Goal: Task Accomplishment & Management: Use online tool/utility

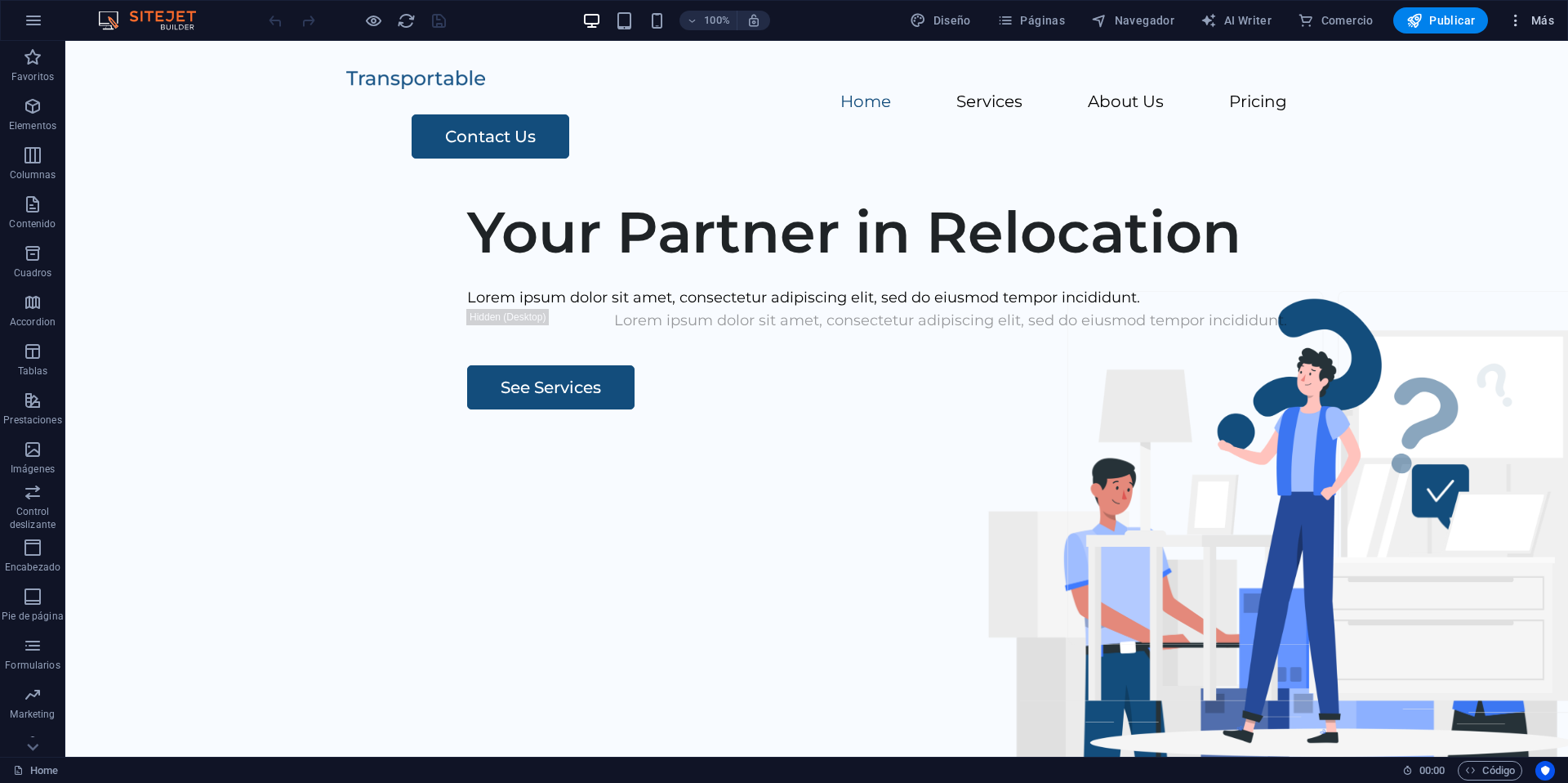
click at [1536, 22] on span "Más" at bounding box center [1530, 20] width 46 height 17
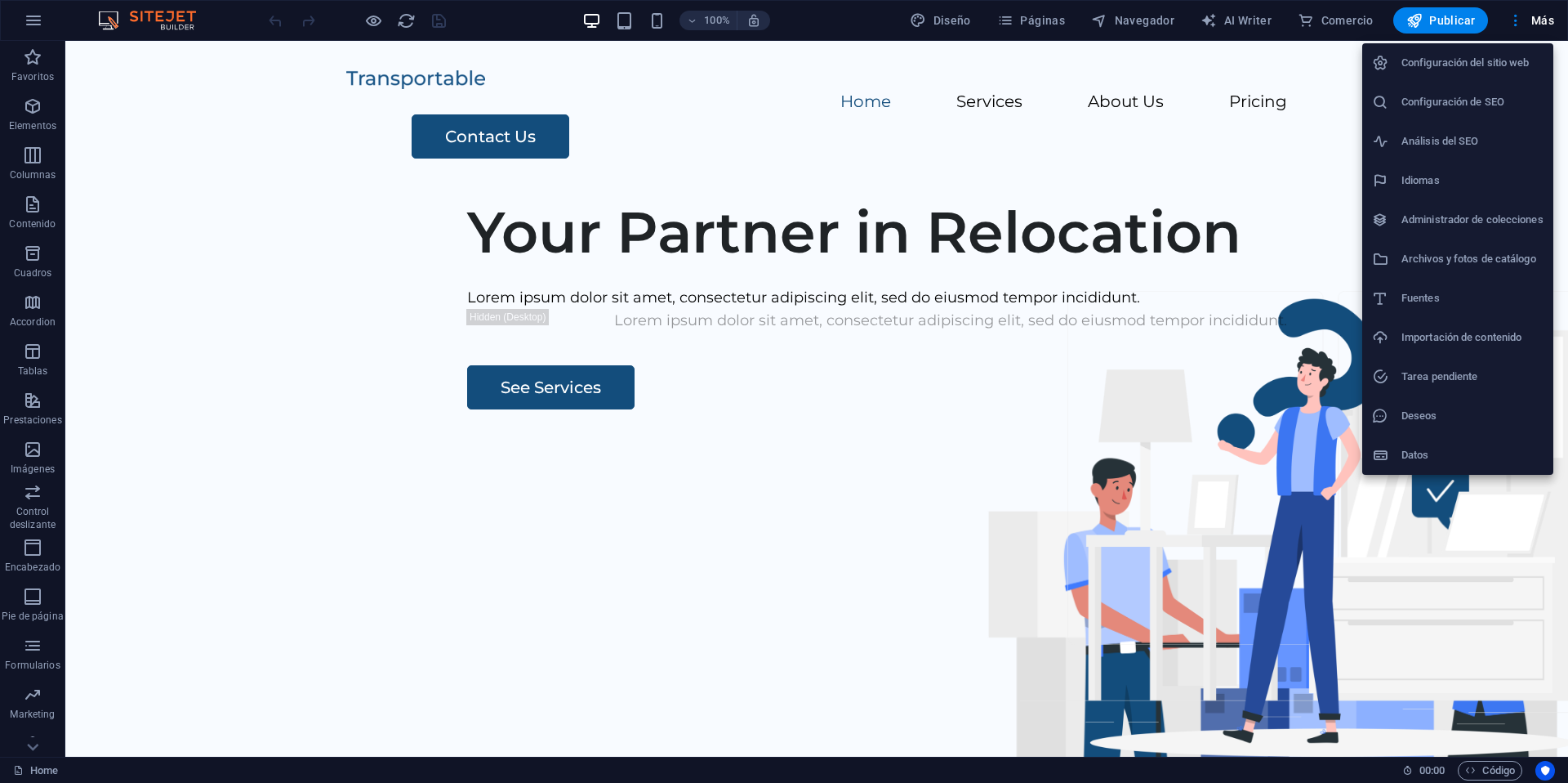
click at [31, 21] on div at bounding box center [784, 392] width 1568 height 783
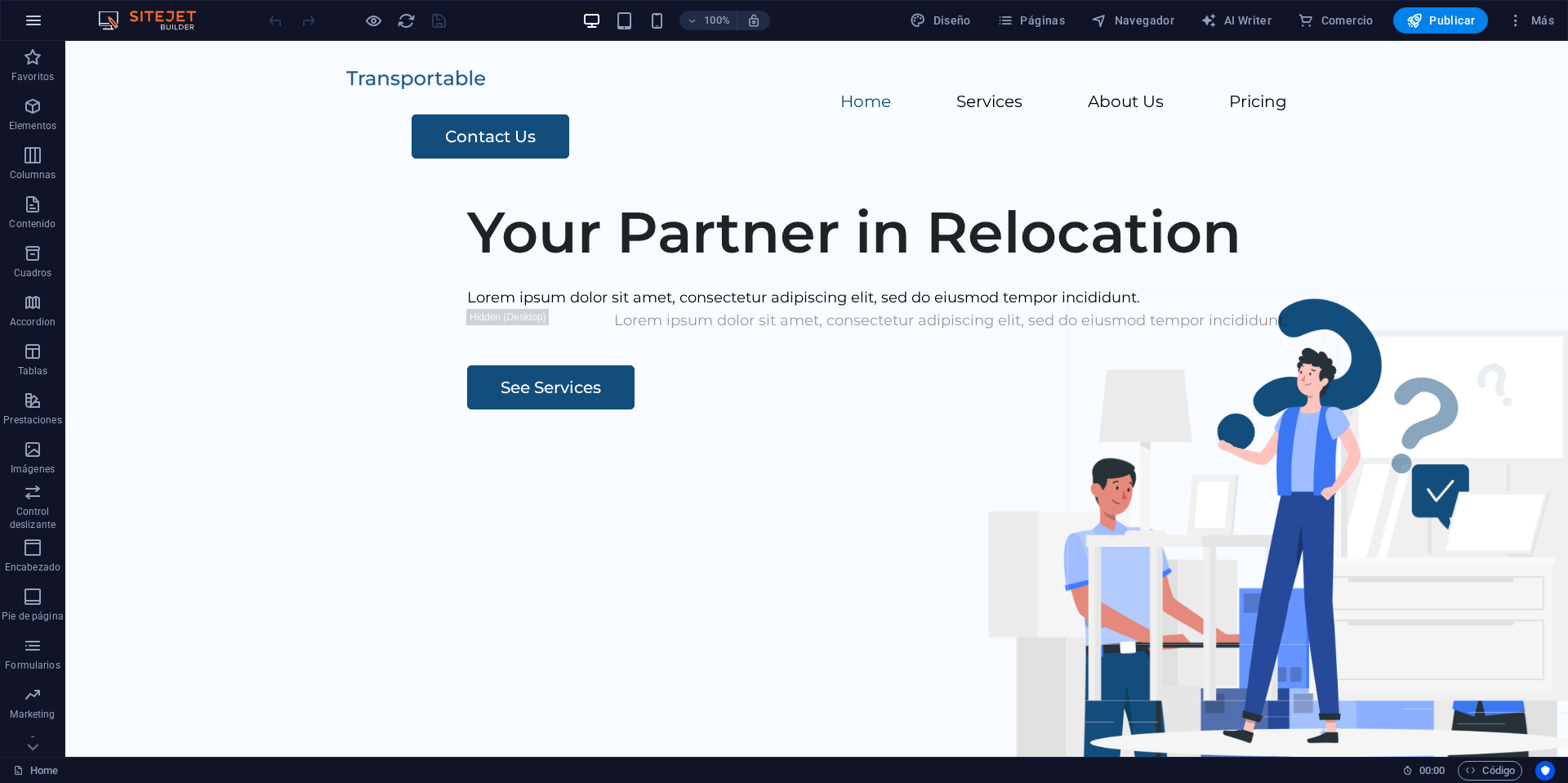
click at [30, 12] on icon "button" at bounding box center [33, 21] width 20 height 20
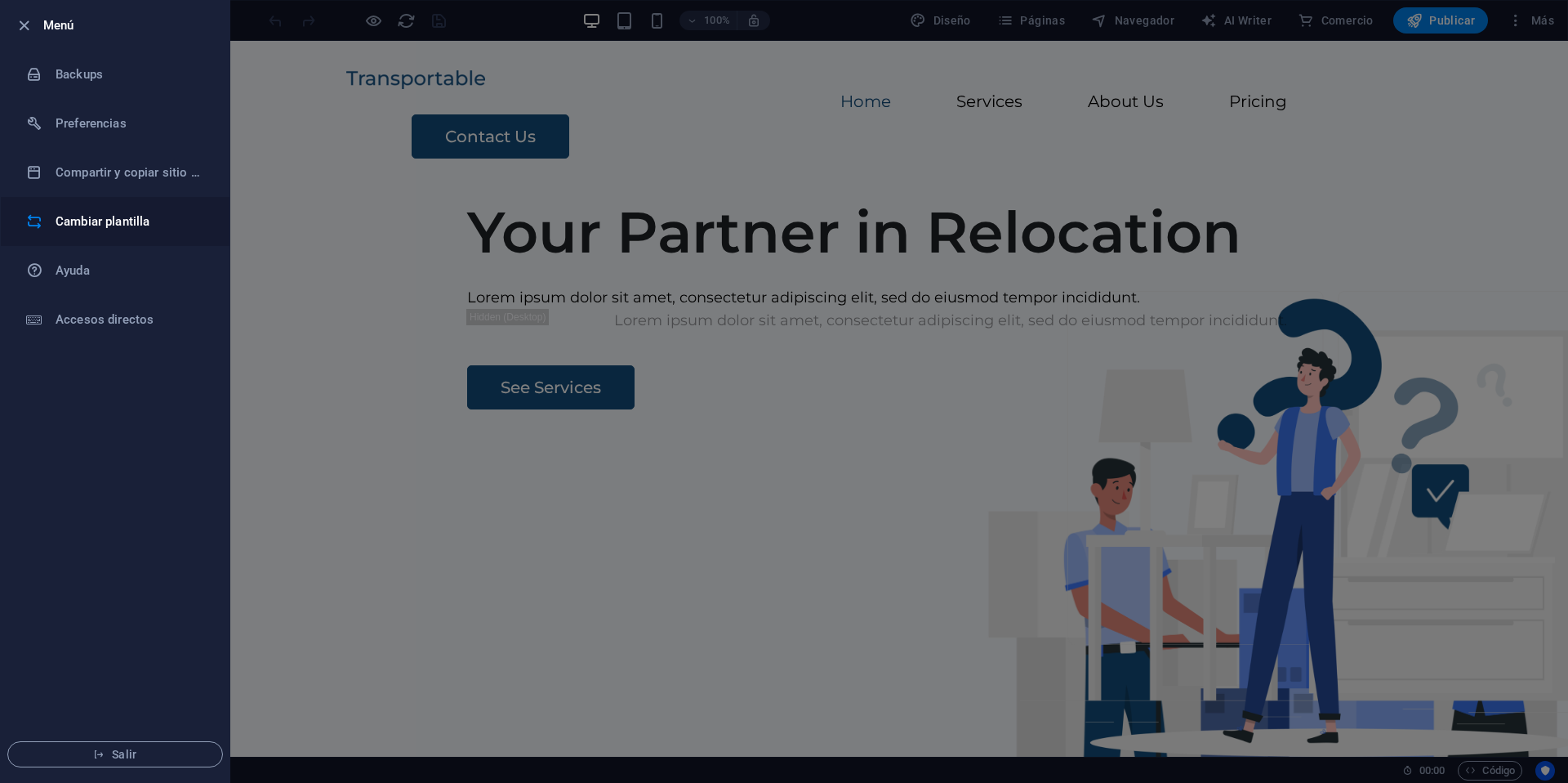
click at [108, 231] on h6 "Cambiar plantilla" at bounding box center [131, 222] width 151 height 20
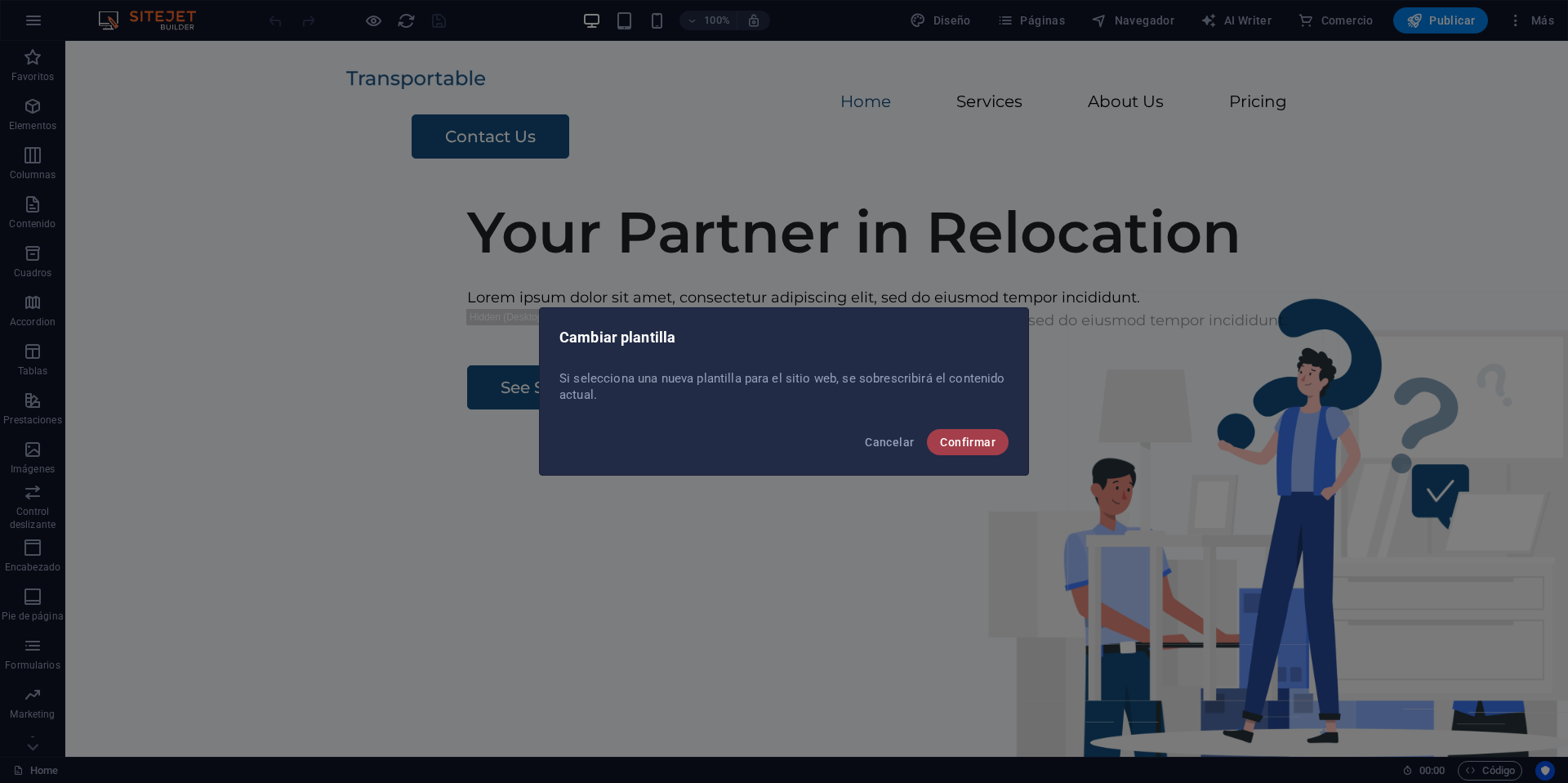
click at [961, 441] on span "Confirmar" at bounding box center [968, 442] width 56 height 13
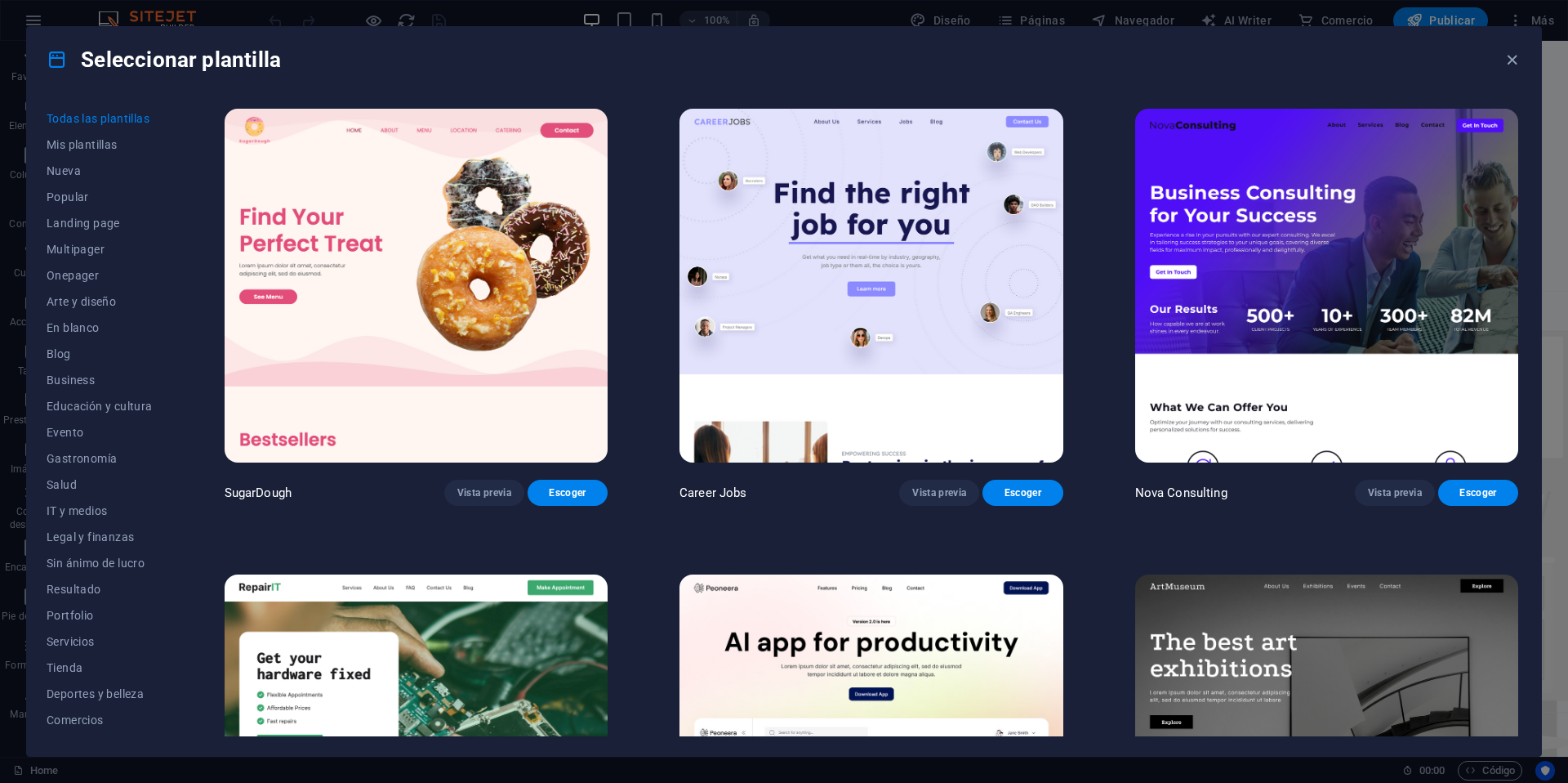
click at [1209, 47] on div "Seleccionar plantilla" at bounding box center [784, 59] width 1514 height 66
click at [100, 490] on span "Legal y finanzas" at bounding box center [99, 488] width 106 height 13
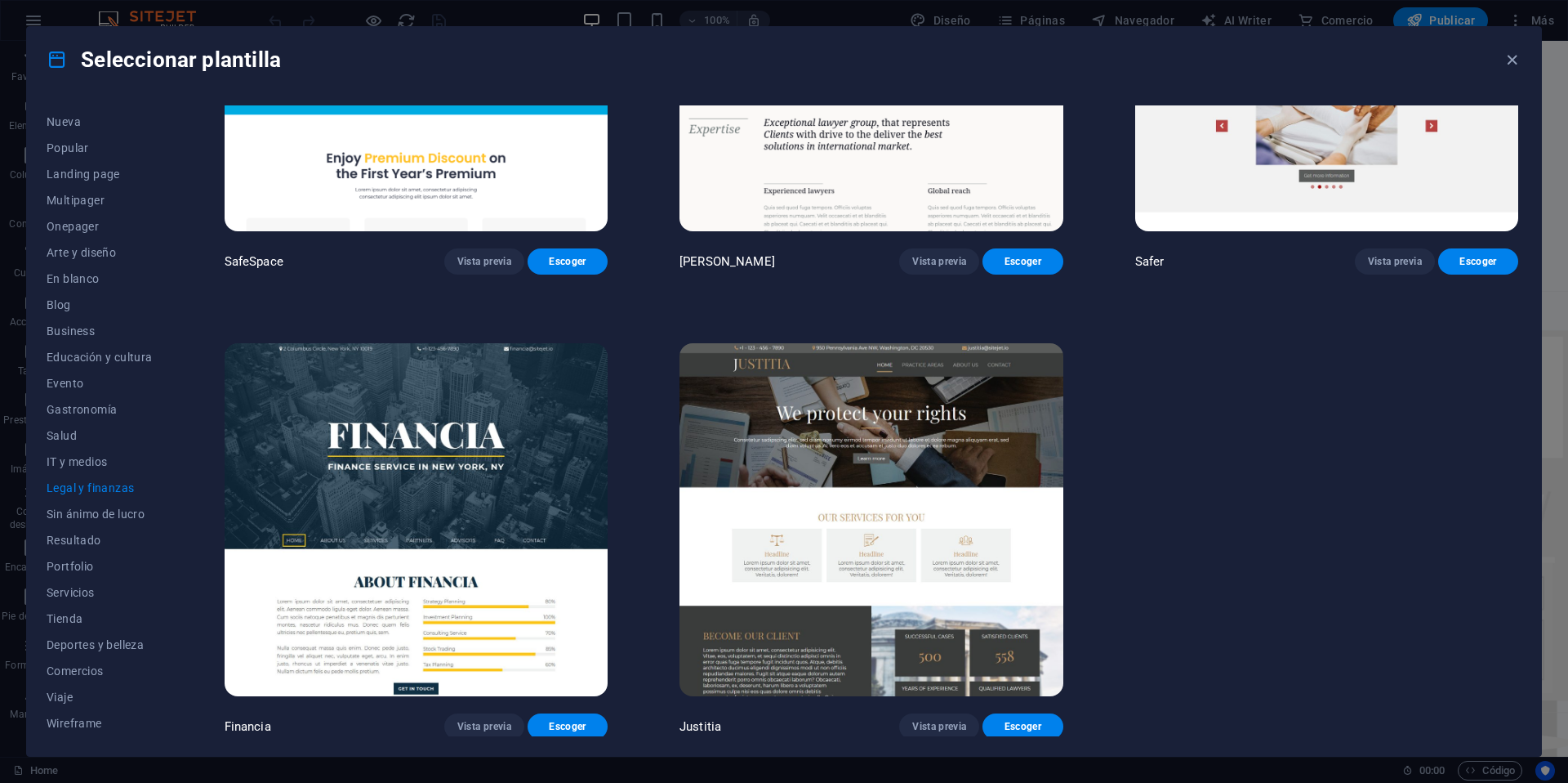
scroll to position [0, 0]
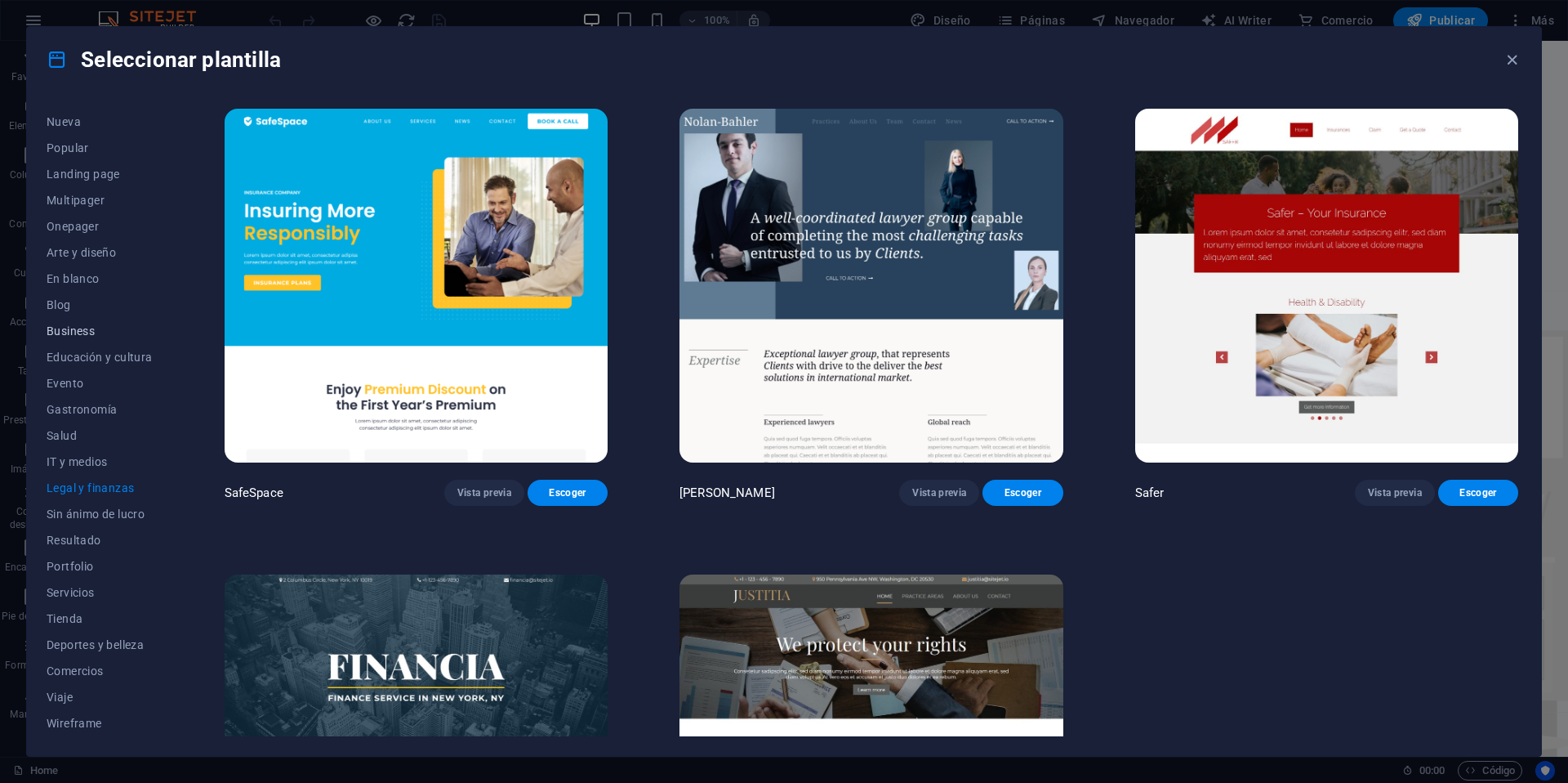
click at [86, 326] on span "Business" at bounding box center [99, 331] width 106 height 13
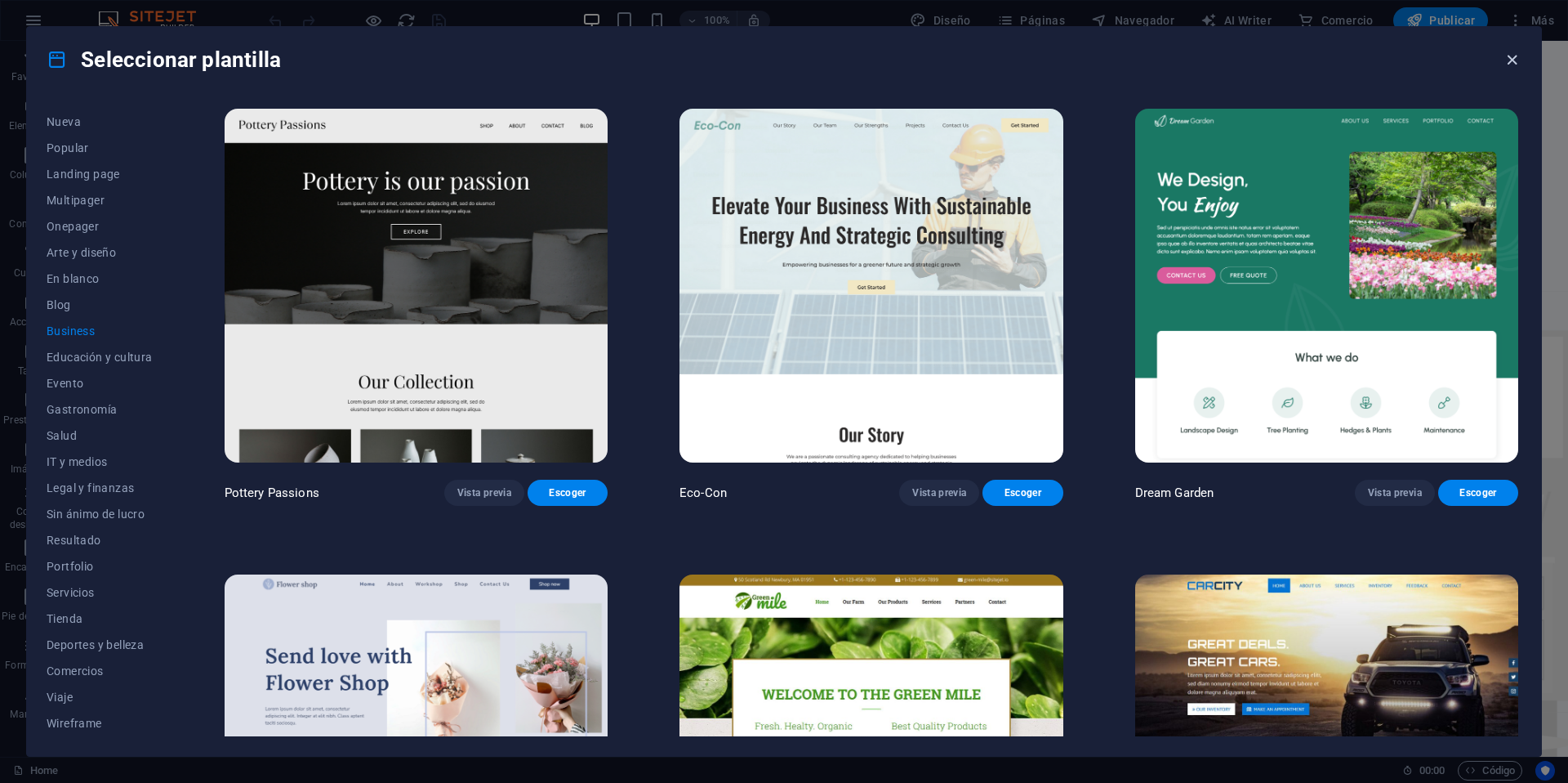
click at [1512, 58] on icon "button" at bounding box center [1511, 60] width 19 height 19
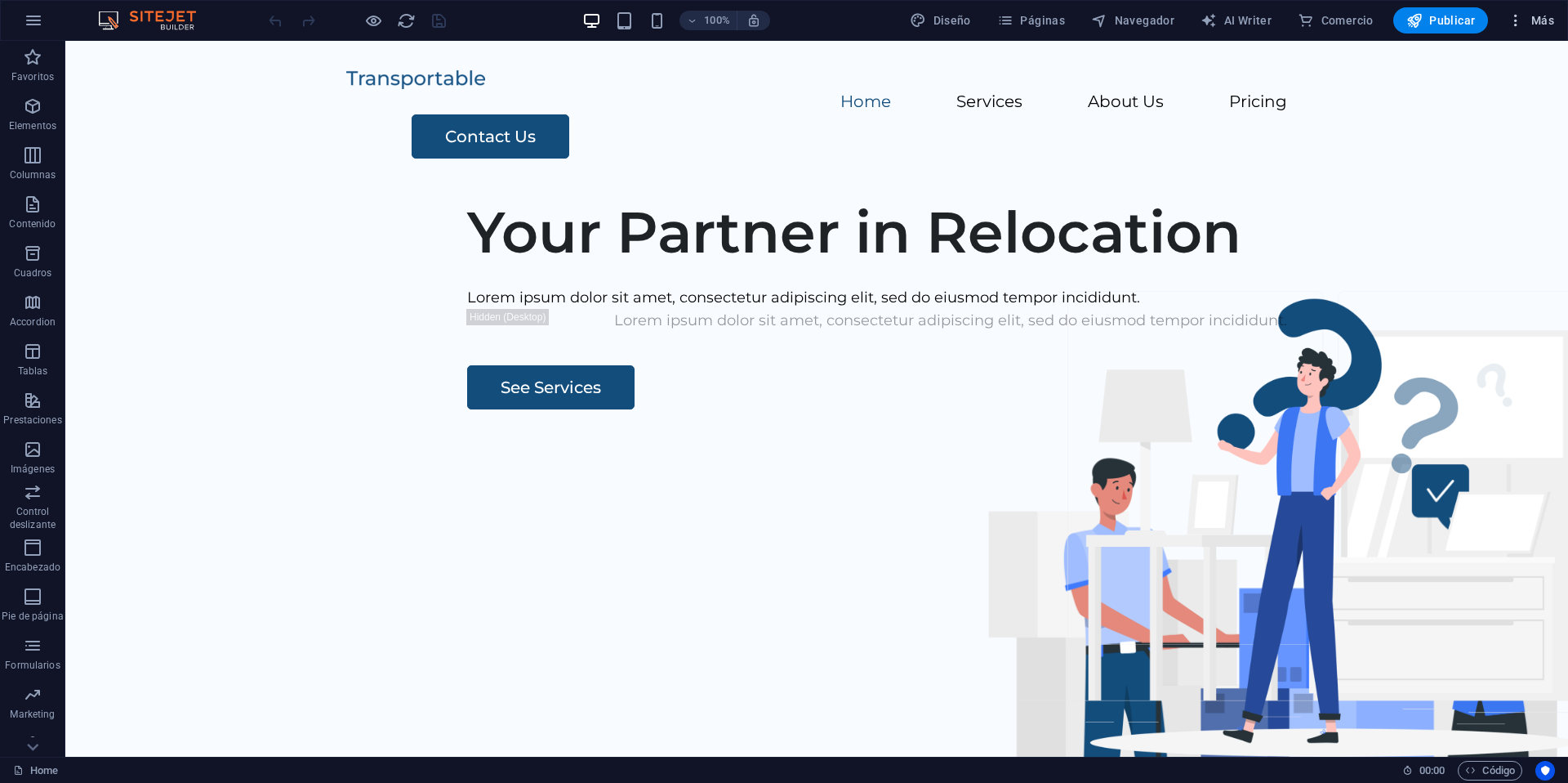
click at [1519, 26] on icon "button" at bounding box center [1515, 20] width 17 height 17
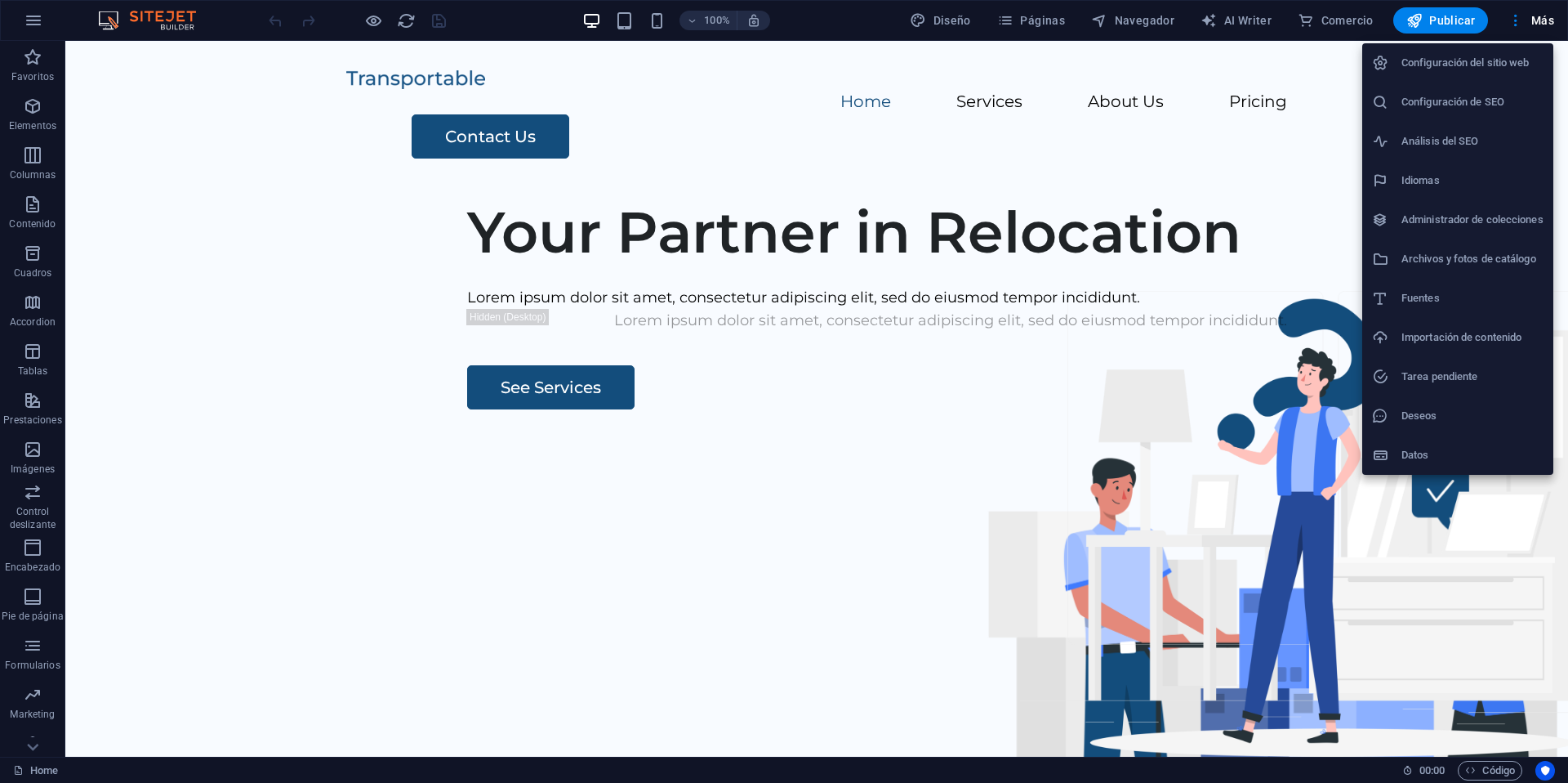
click at [950, 22] on div at bounding box center [784, 392] width 1568 height 783
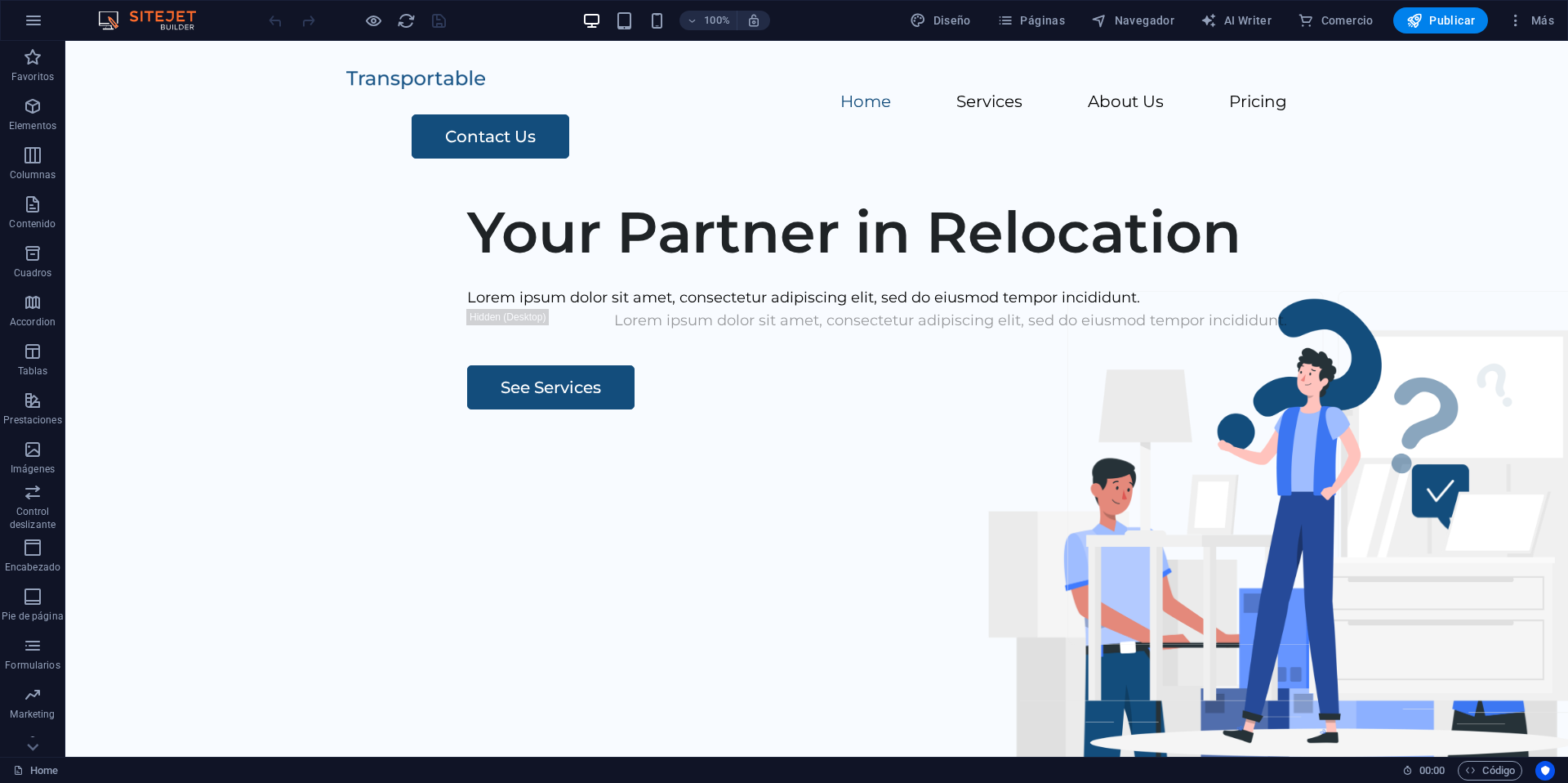
click at [935, 26] on span "Diseño" at bounding box center [940, 20] width 61 height 17
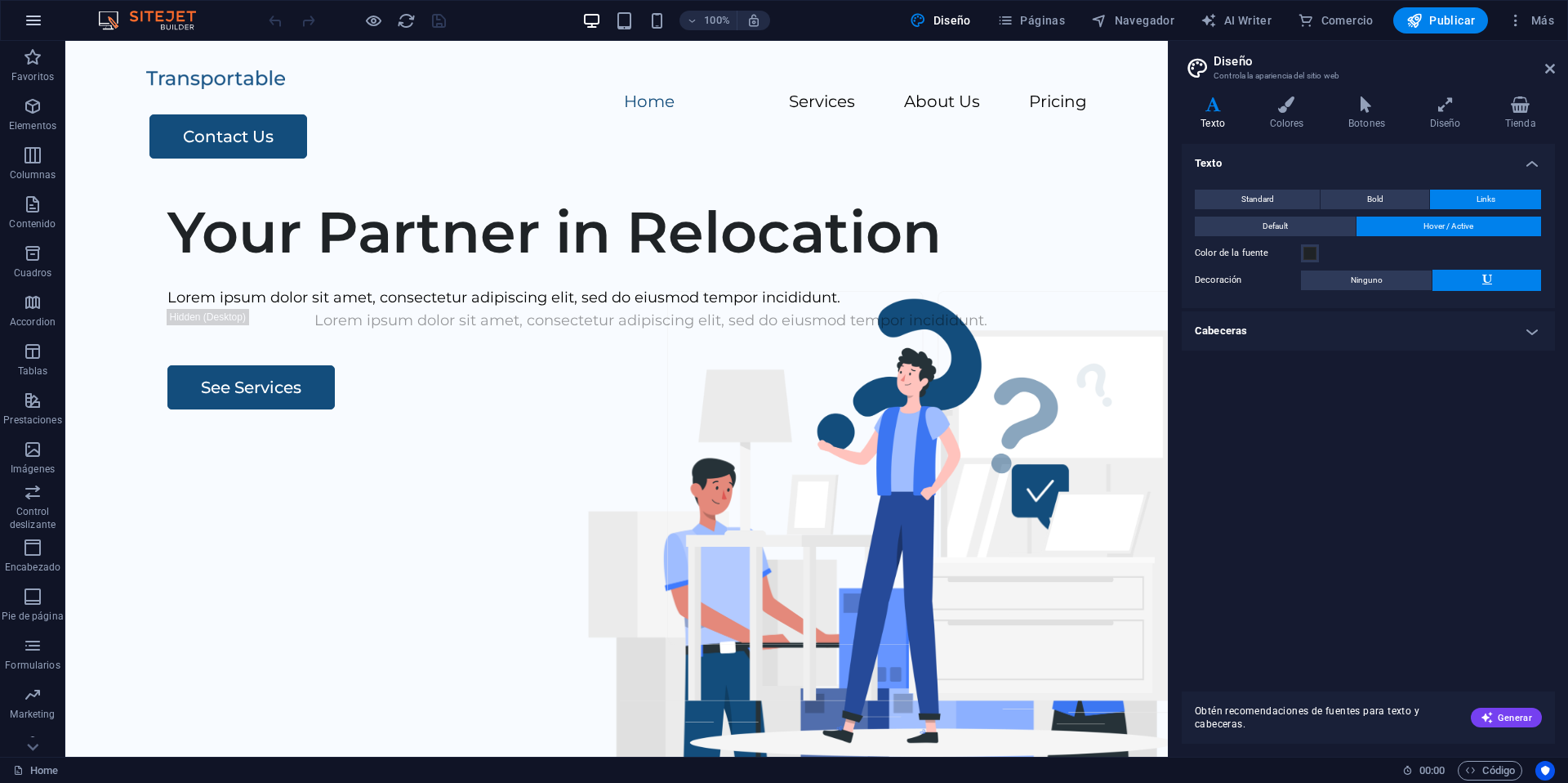
click at [29, 17] on icon "button" at bounding box center [33, 21] width 20 height 20
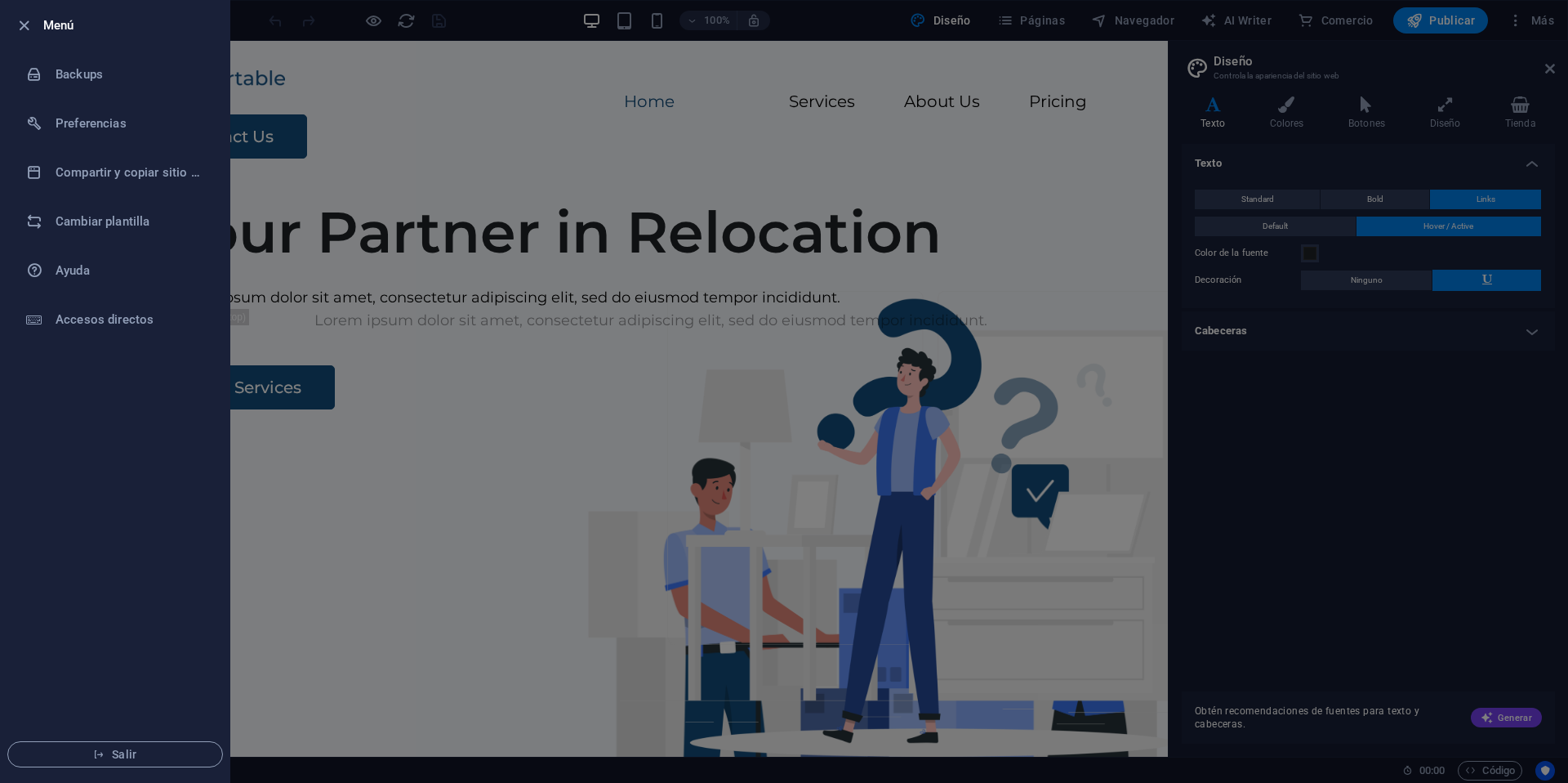
click at [29, 17] on icon "button" at bounding box center [24, 26] width 19 height 19
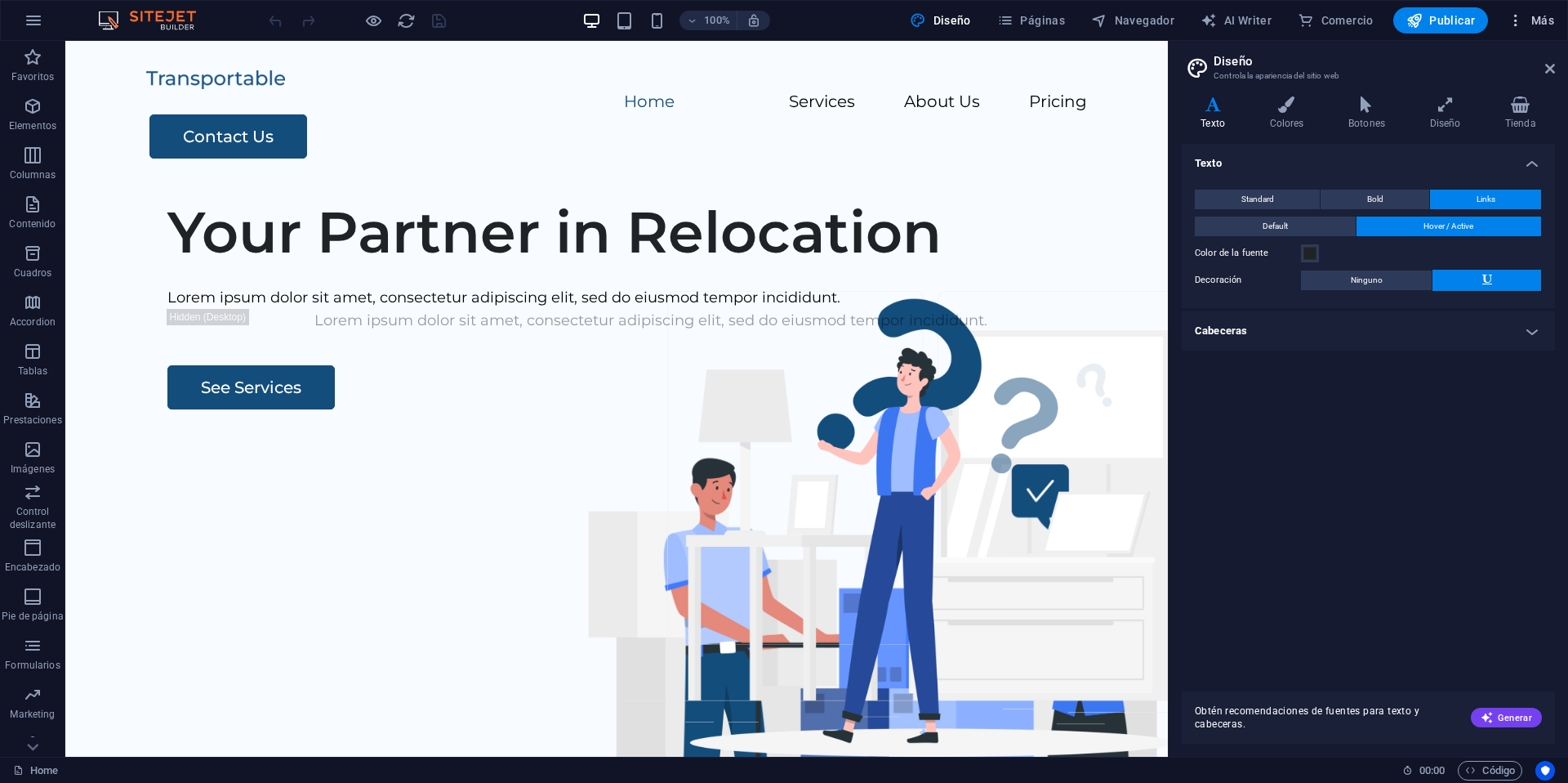
click at [1540, 17] on span "Más" at bounding box center [1530, 20] width 46 height 17
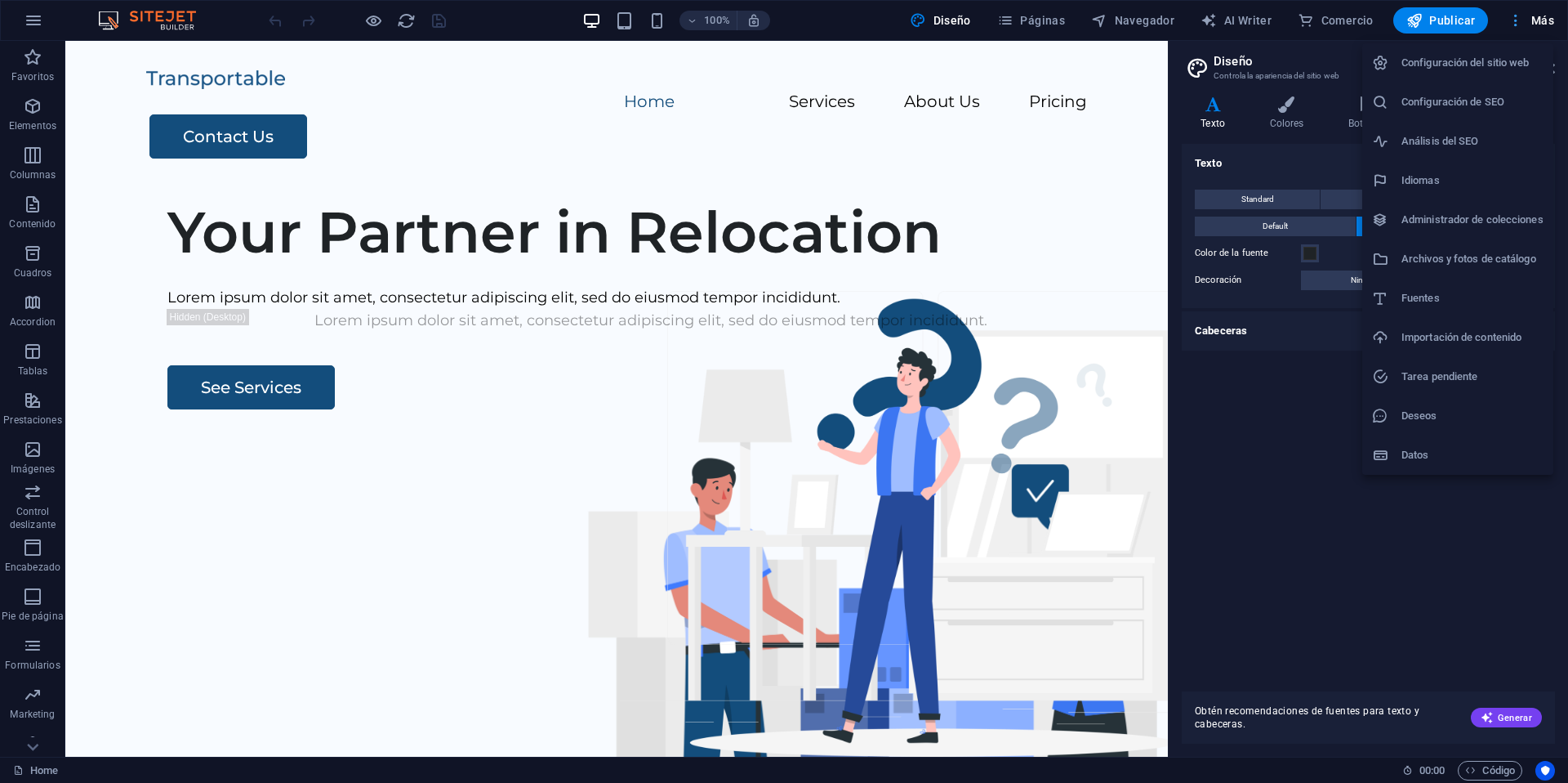
click at [1540, 17] on div at bounding box center [784, 392] width 1568 height 783
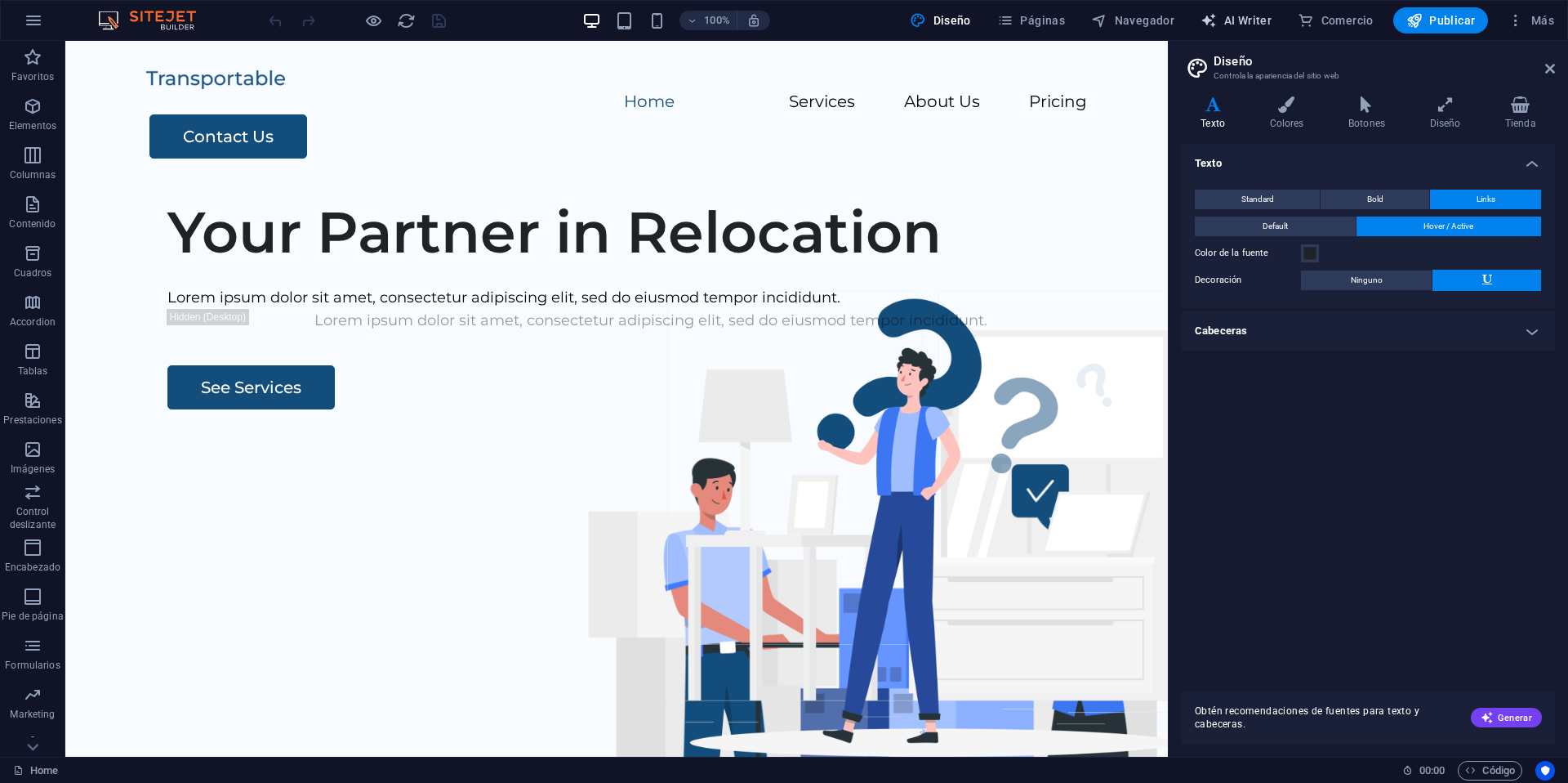
click at [1246, 24] on span "AI Writer" at bounding box center [1236, 20] width 71 height 17
select select "English"
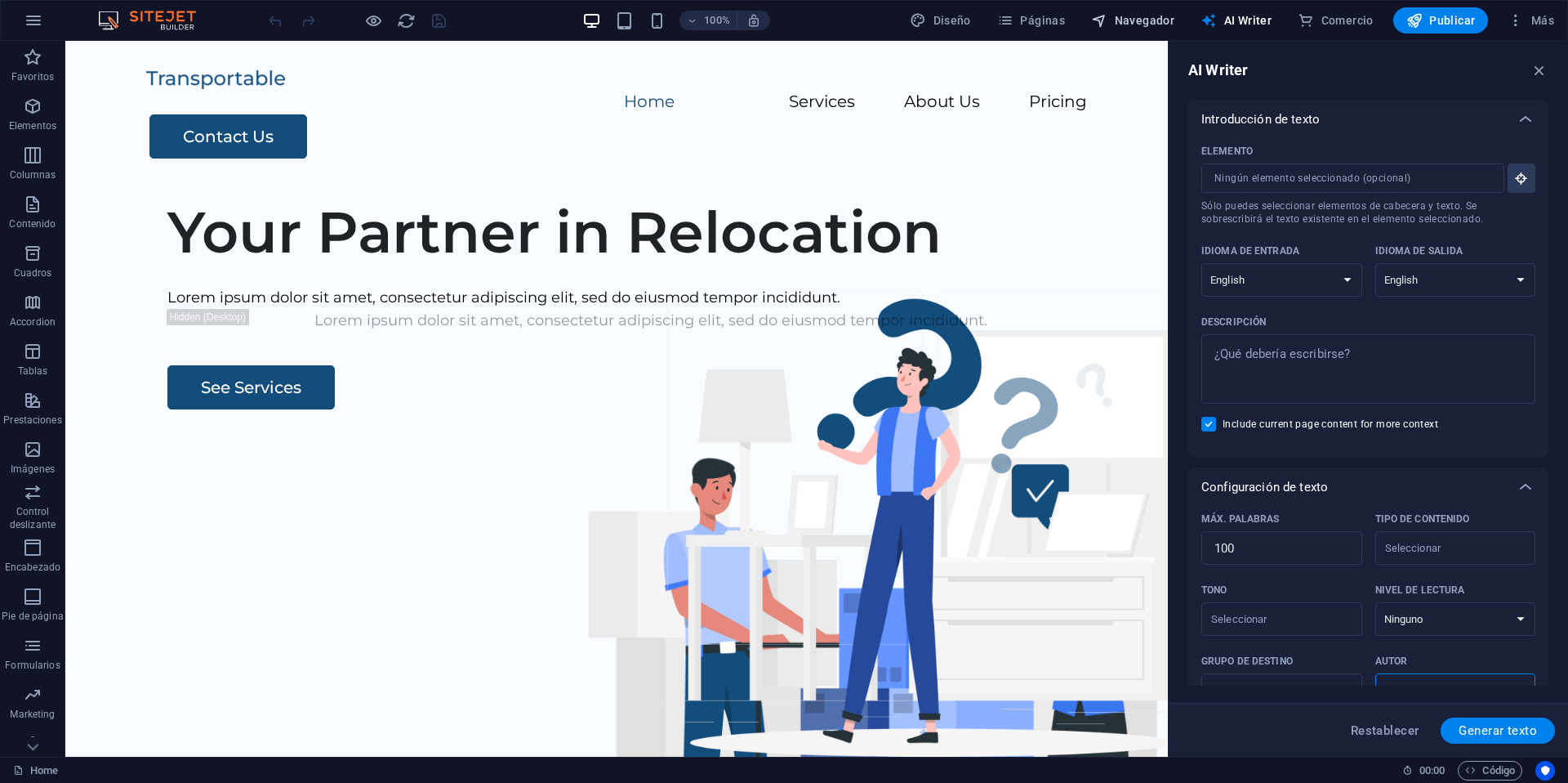
click at [1138, 10] on button "Navegador" at bounding box center [1133, 20] width 96 height 26
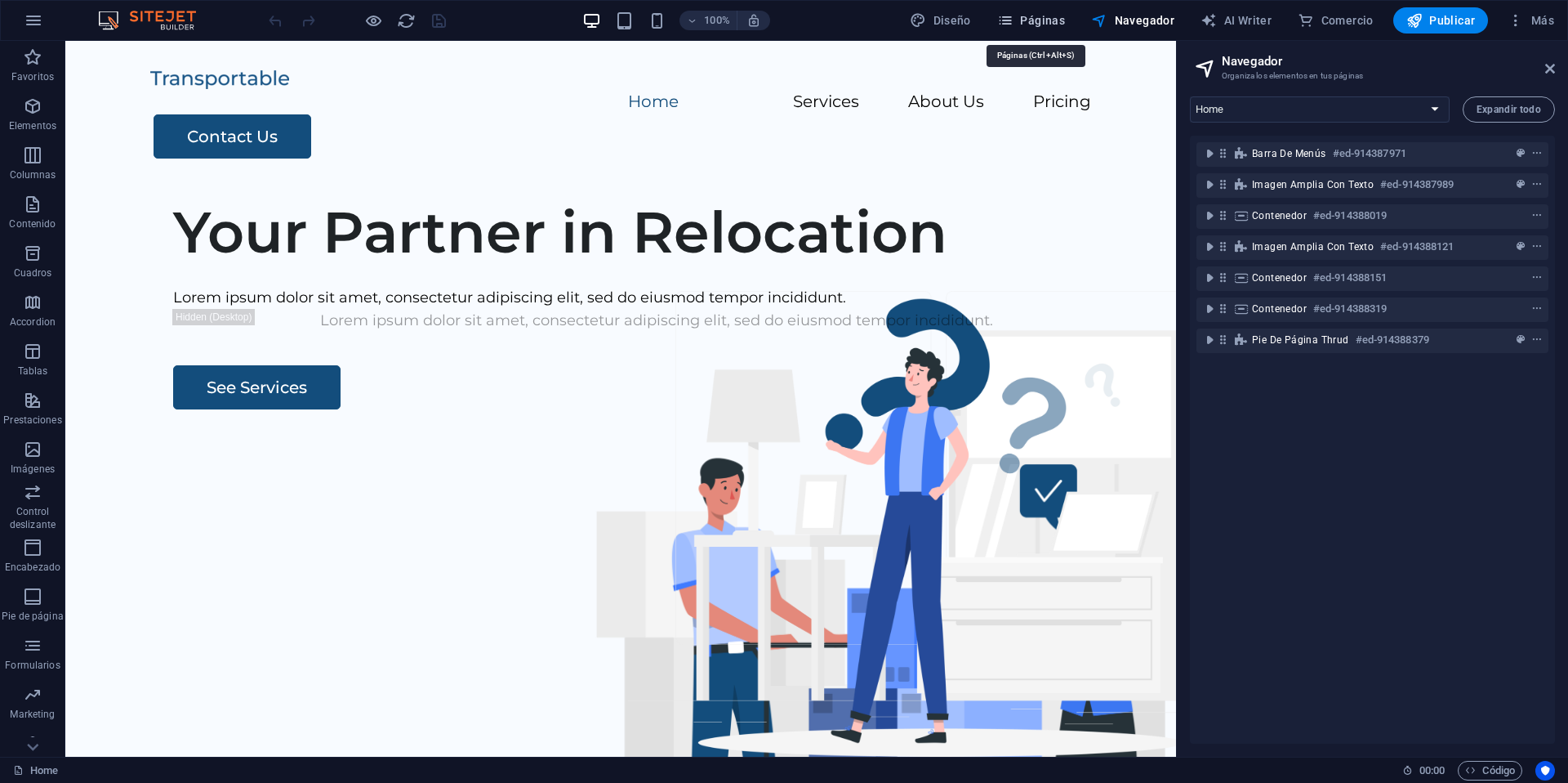
click at [1036, 26] on span "Páginas" at bounding box center [1031, 20] width 68 height 17
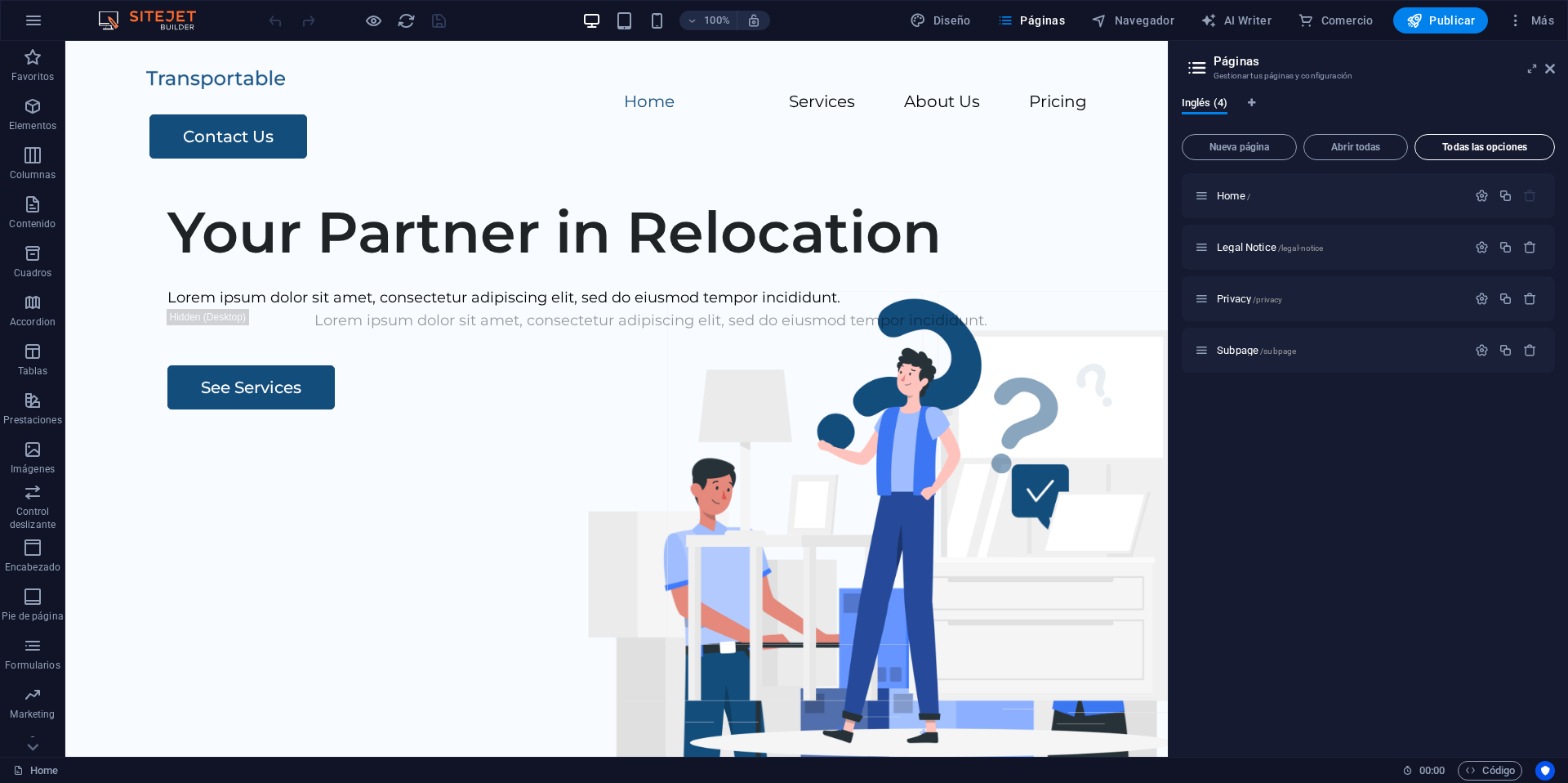
click at [1456, 143] on span "Todas las opciones" at bounding box center [1485, 147] width 126 height 10
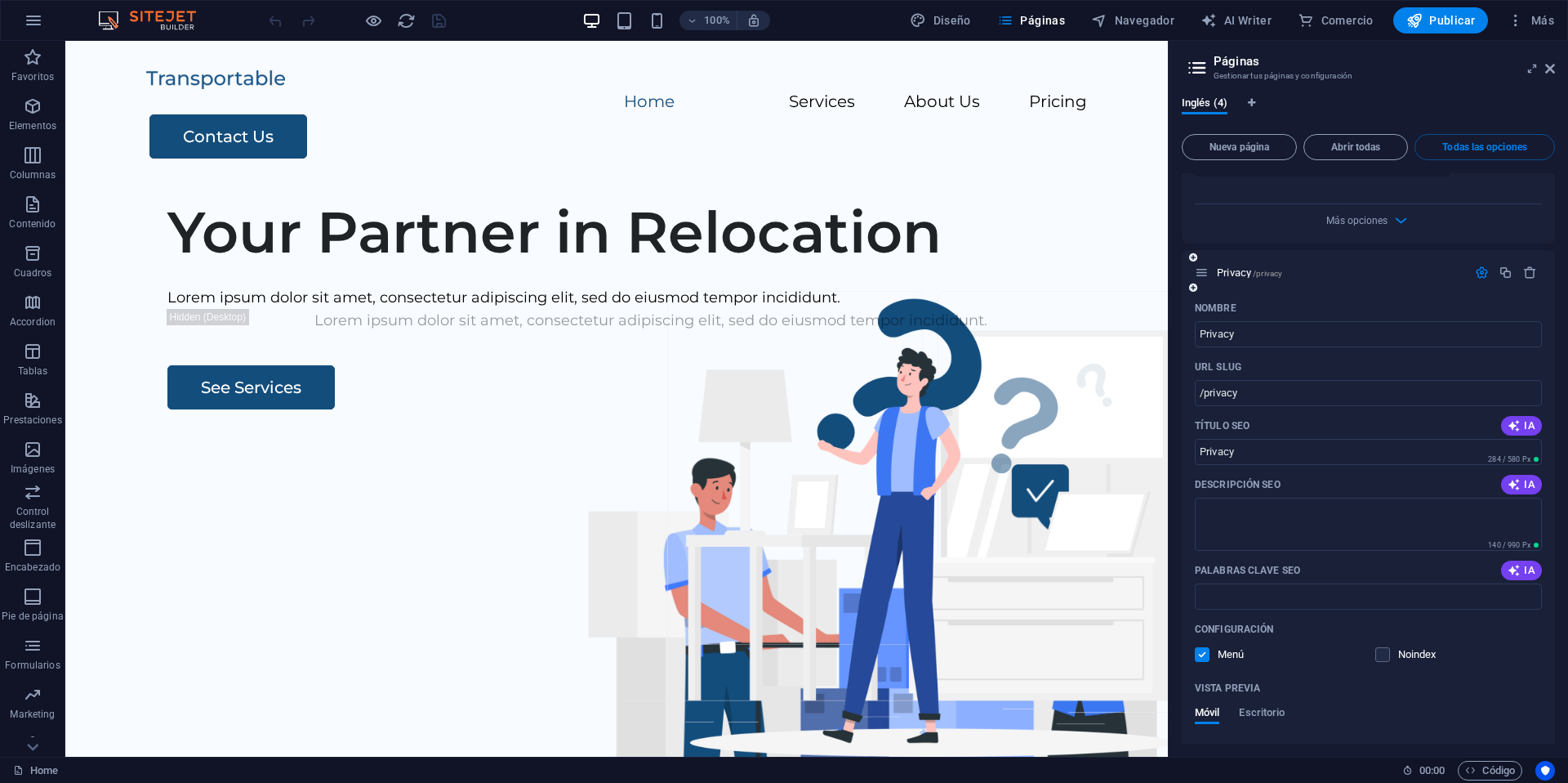
scroll to position [1254, 0]
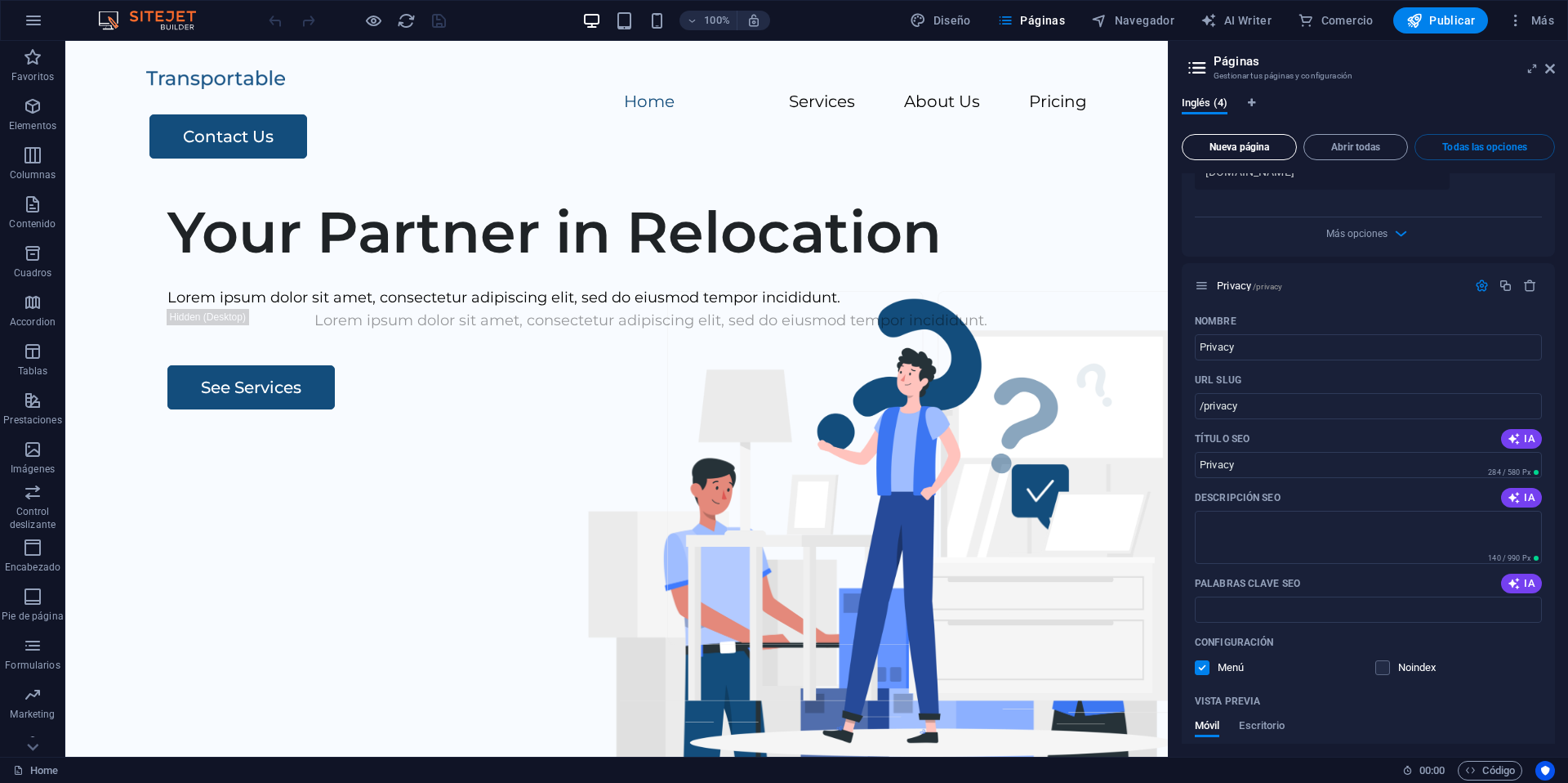
click at [1281, 146] on span "Nueva página" at bounding box center [1239, 147] width 100 height 10
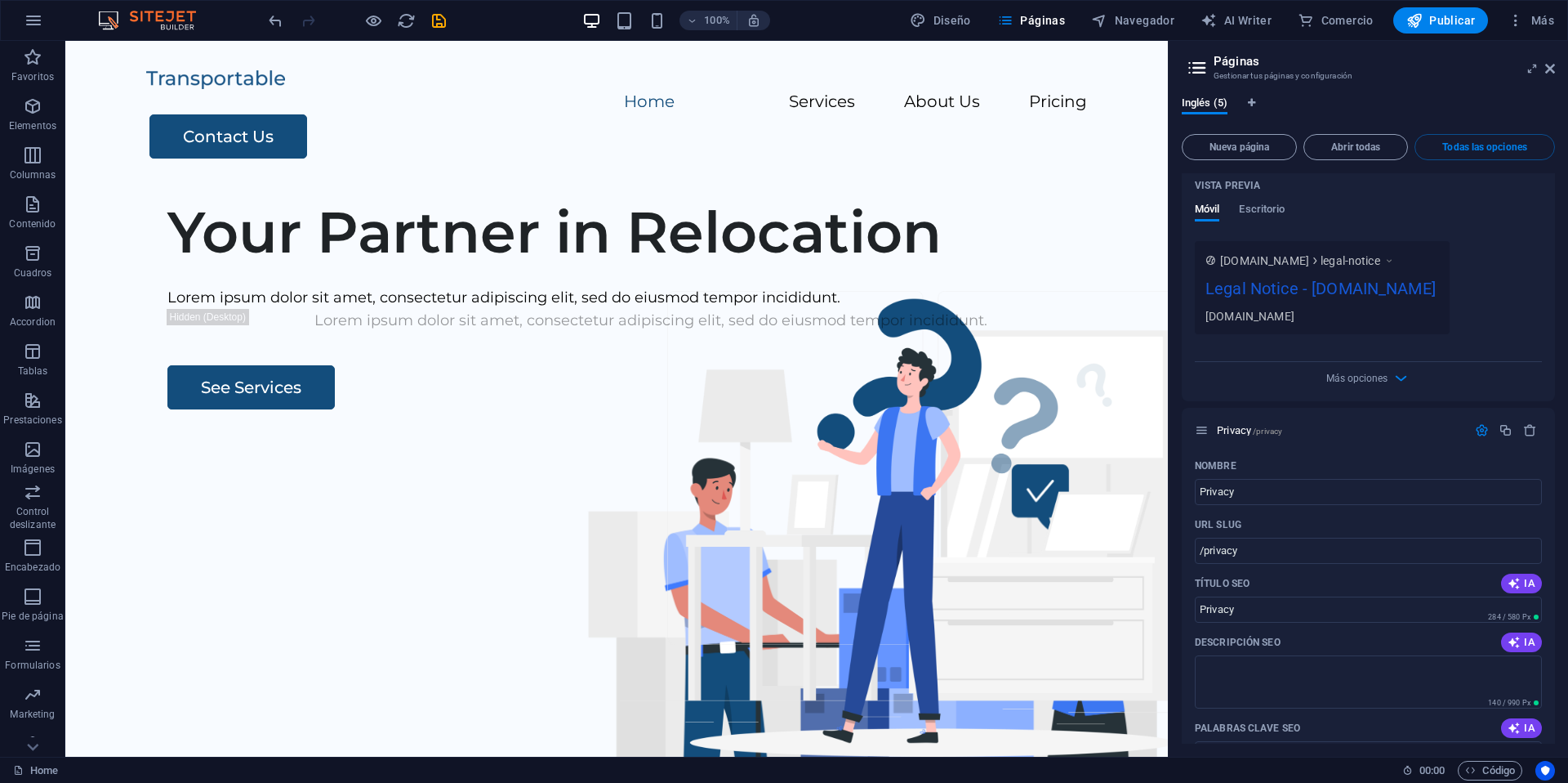
scroll to position [803, 0]
